Goal: Information Seeking & Learning: Learn about a topic

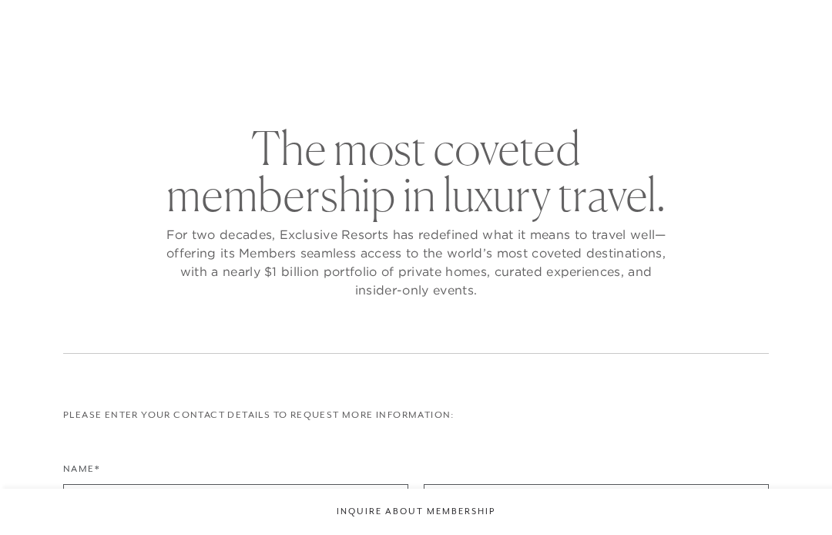
checkbox input "false"
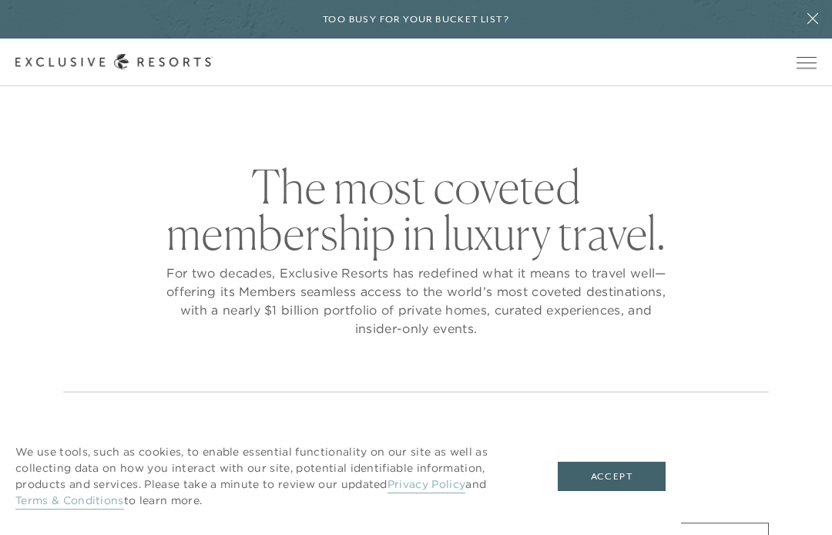
click at [809, 65] on span "Open navigation" at bounding box center [807, 62] width 20 height 11
click at [809, 68] on button "Open navigation" at bounding box center [807, 62] width 20 height 11
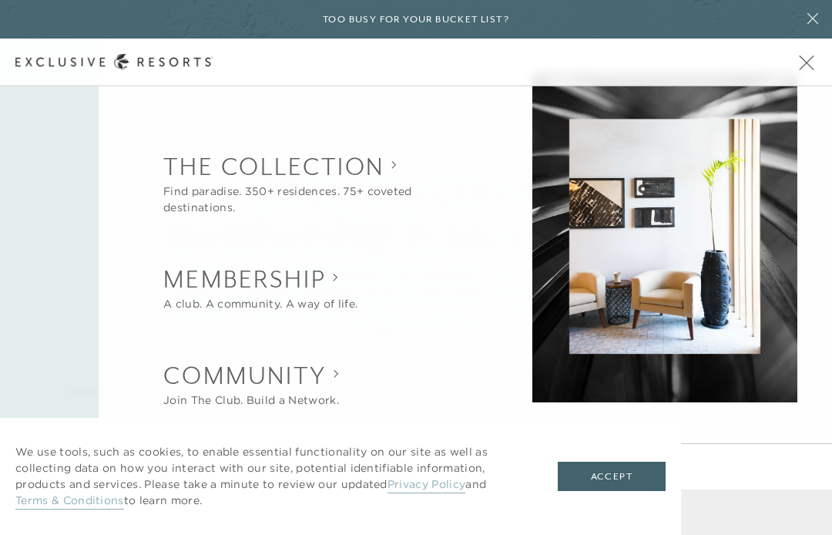
click at [612, 480] on button "Accept" at bounding box center [612, 476] width 108 height 29
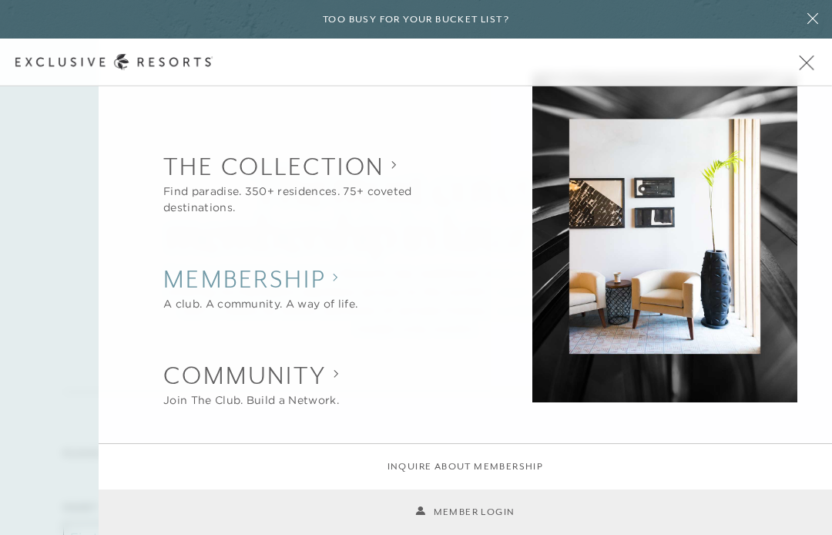
click at [347, 280] on h2 "Membership" at bounding box center [260, 279] width 194 height 34
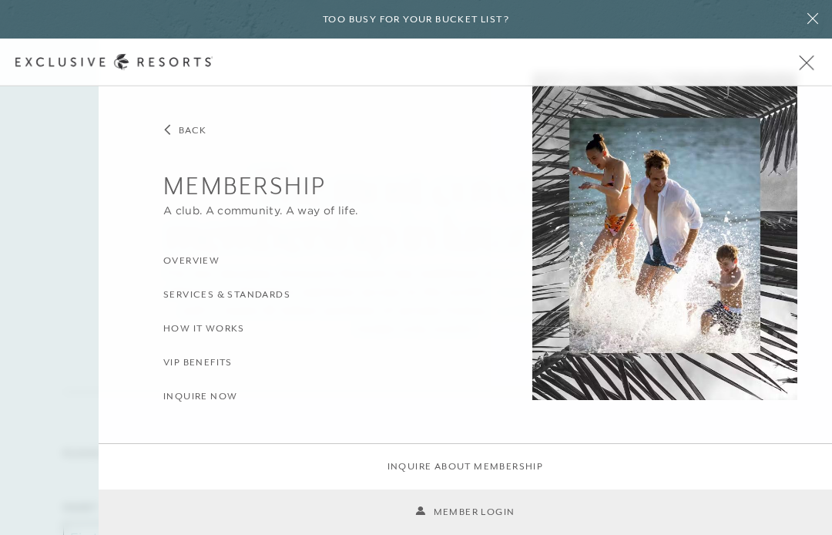
click at [169, 260] on h3 "Overview" at bounding box center [191, 261] width 56 height 15
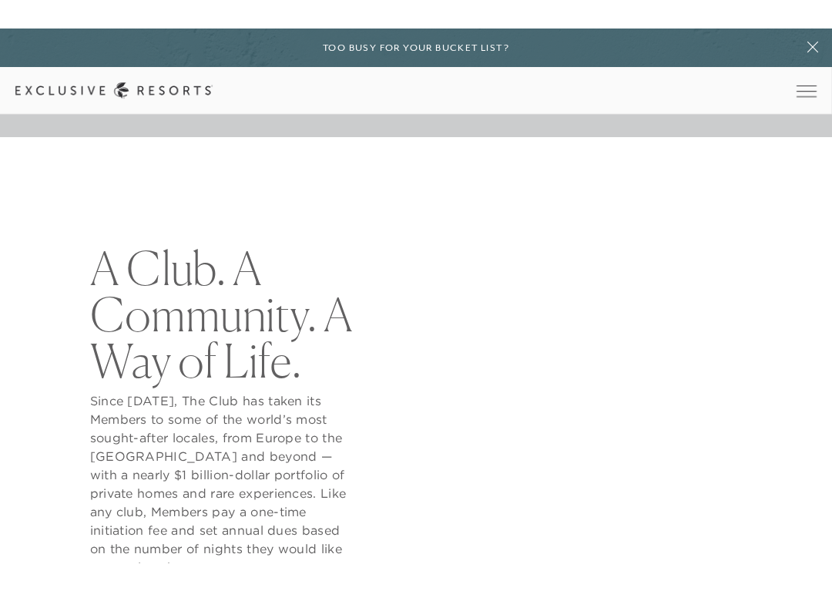
scroll to position [446, 0]
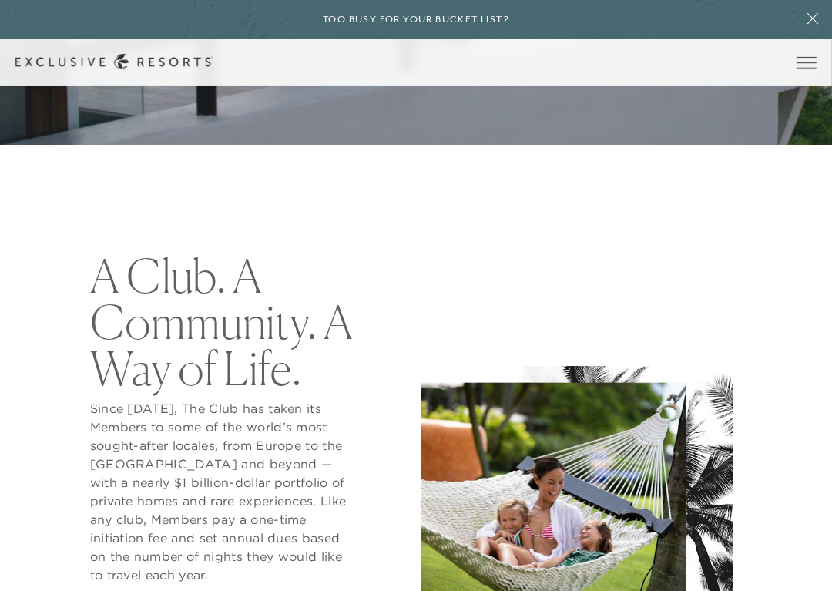
click at [79, 353] on div "A Club. A Community. A Way of Life. Since [DATE], The Club has taken its Member…" at bounding box center [222, 449] width 375 height 392
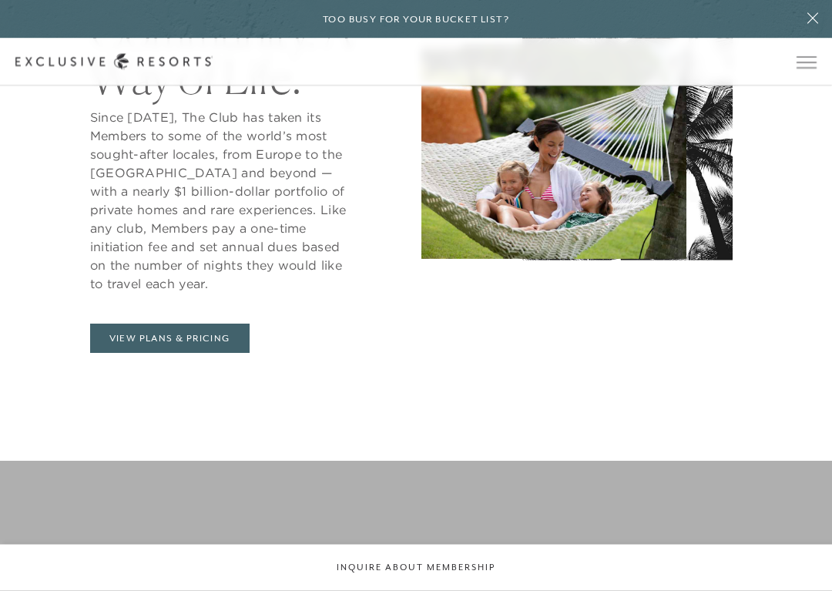
scroll to position [738, 0]
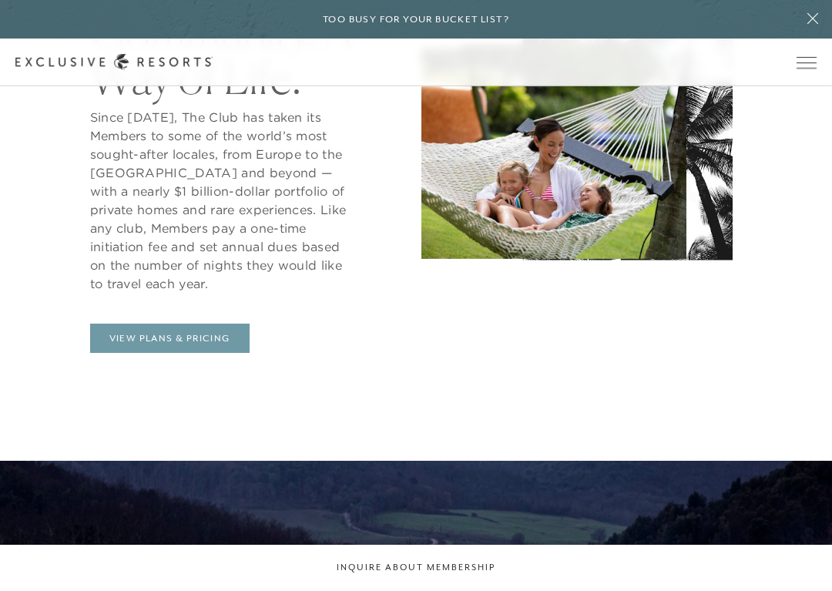
click at [120, 342] on link "View Plans & Pricing" at bounding box center [170, 338] width 160 height 29
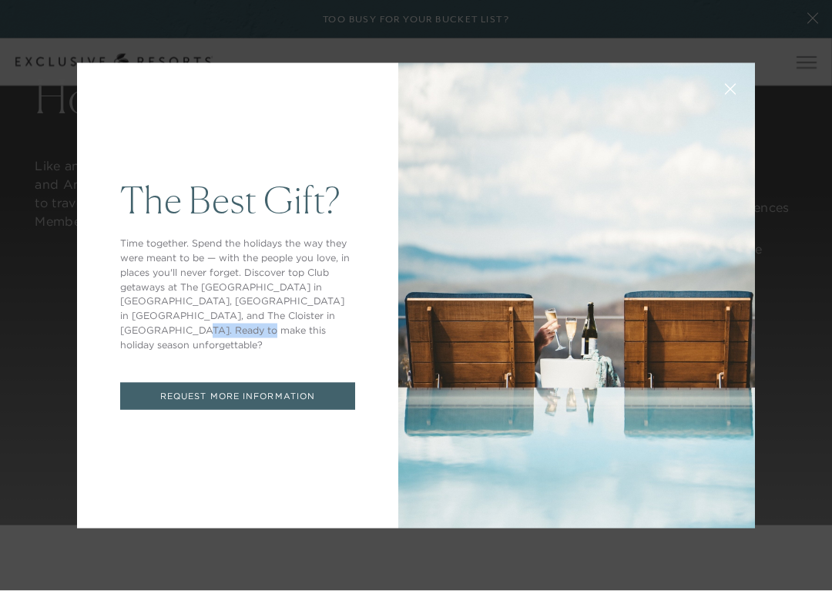
scroll to position [1221, 0]
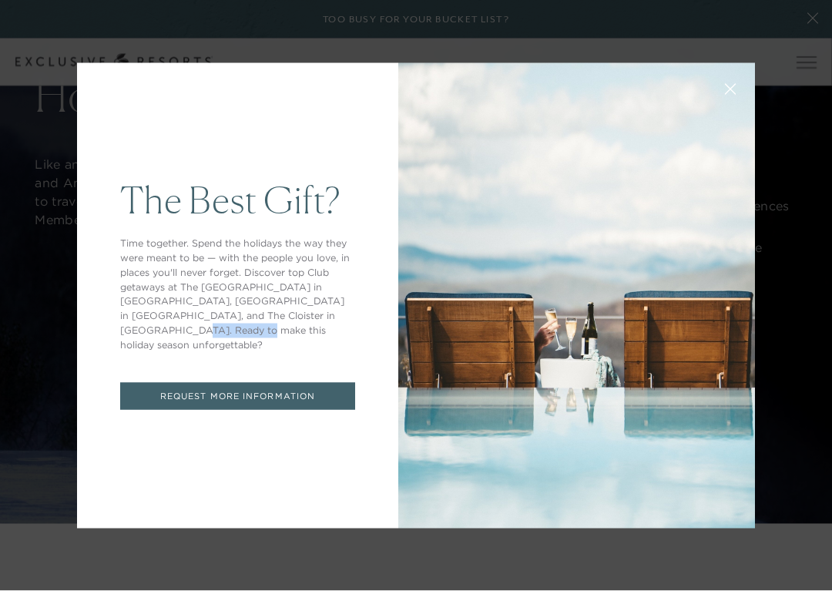
click at [742, 85] on button at bounding box center [730, 87] width 37 height 37
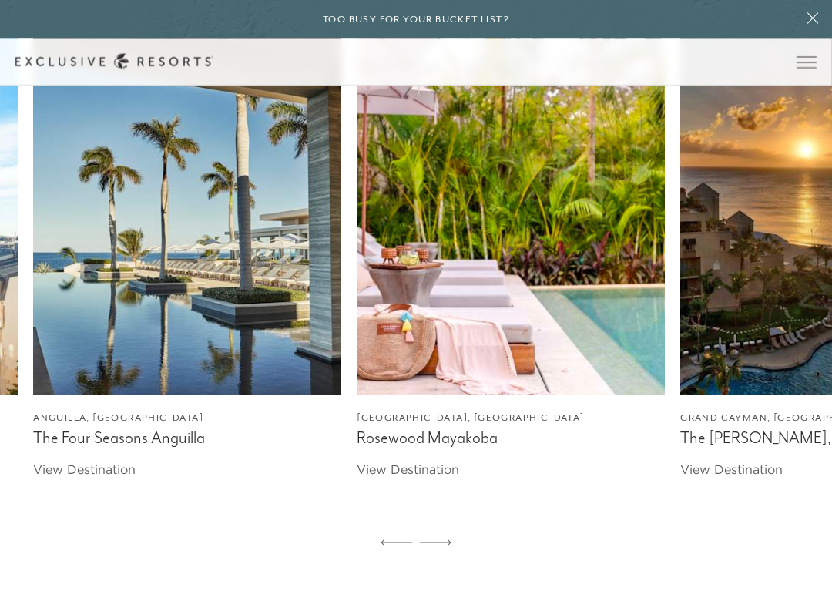
scroll to position [4946, 0]
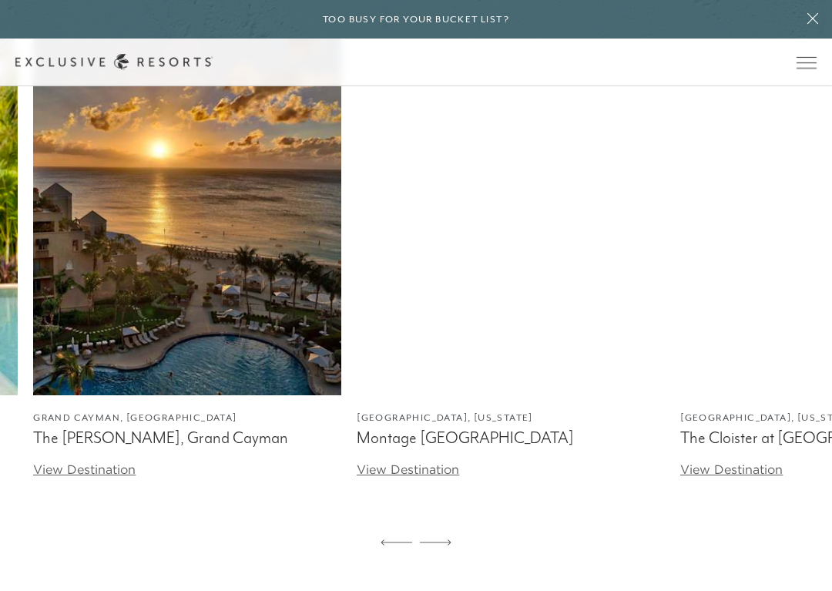
click at [74, 462] on link "View Destination" at bounding box center [84, 469] width 103 height 15
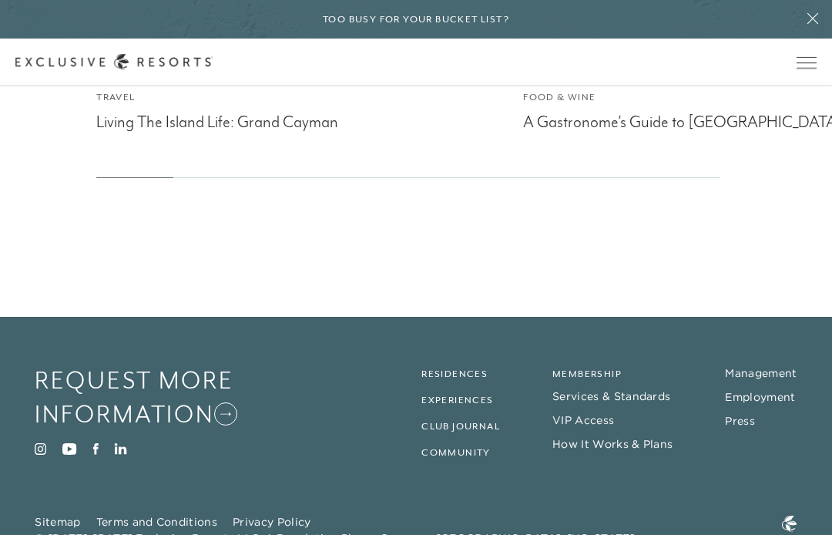
scroll to position [3884, 0]
